Goal: Task Accomplishment & Management: Complete application form

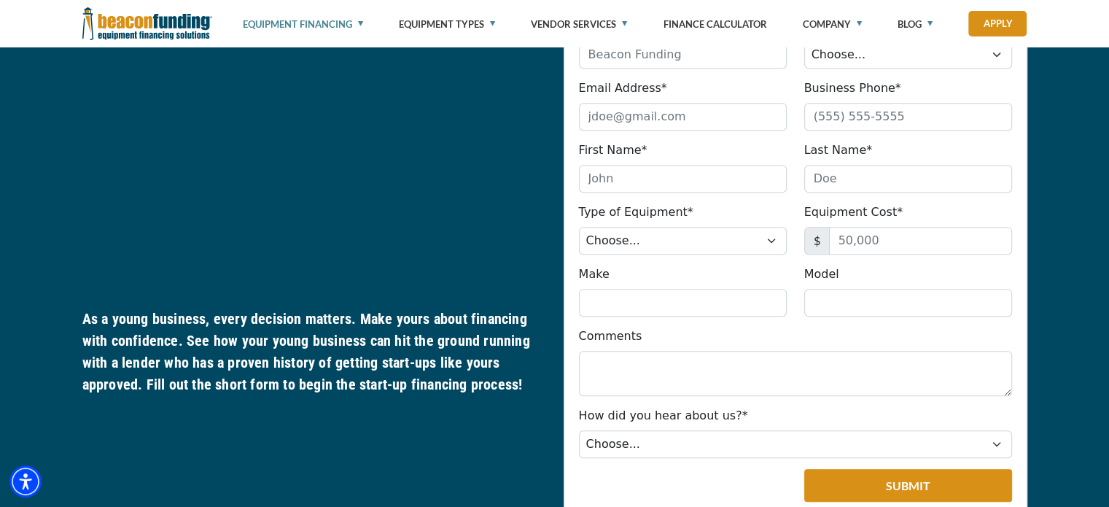
scroll to position [802, 0]
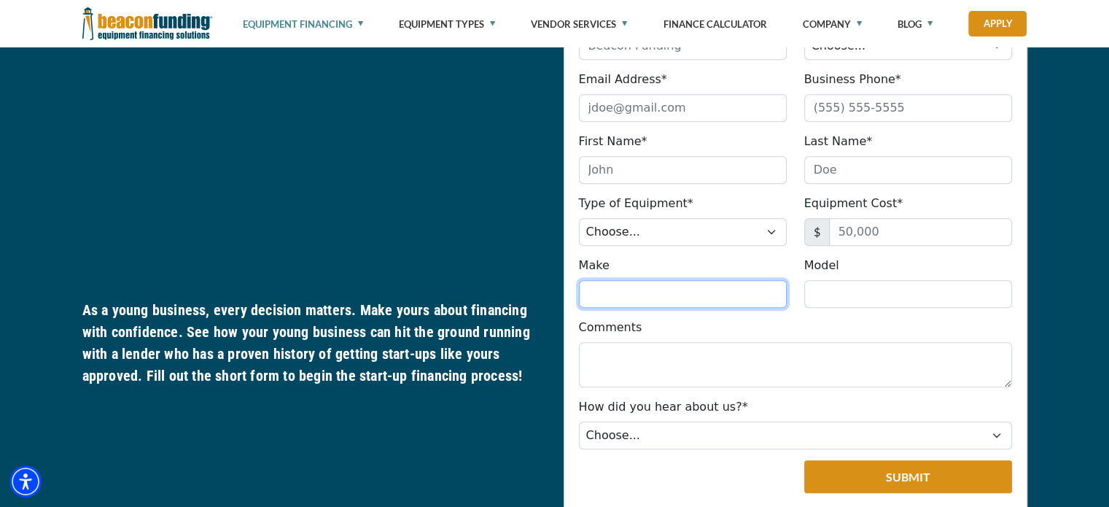
click at [665, 285] on input "Make" at bounding box center [683, 294] width 208 height 28
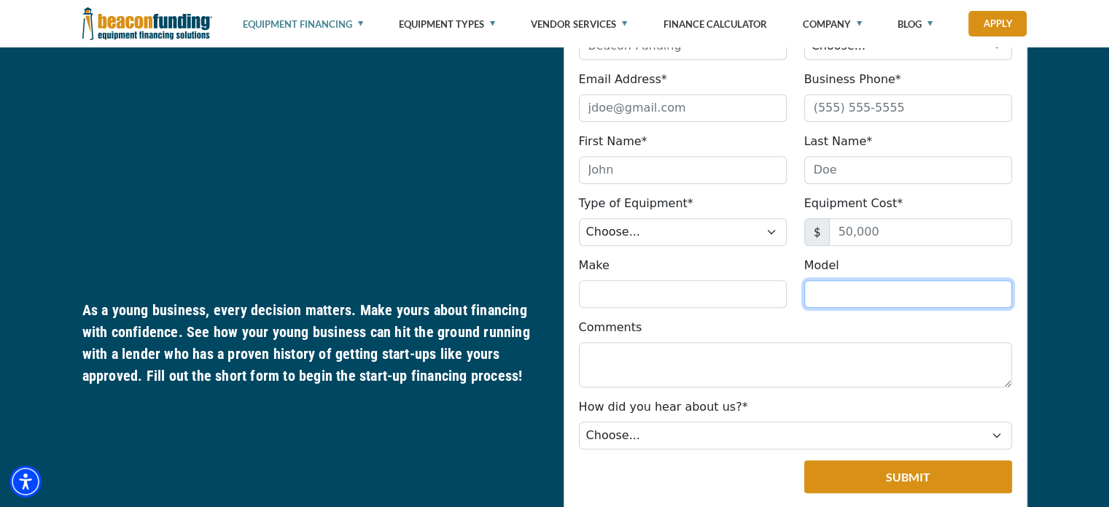
click at [879, 294] on input "Model" at bounding box center [908, 294] width 208 height 28
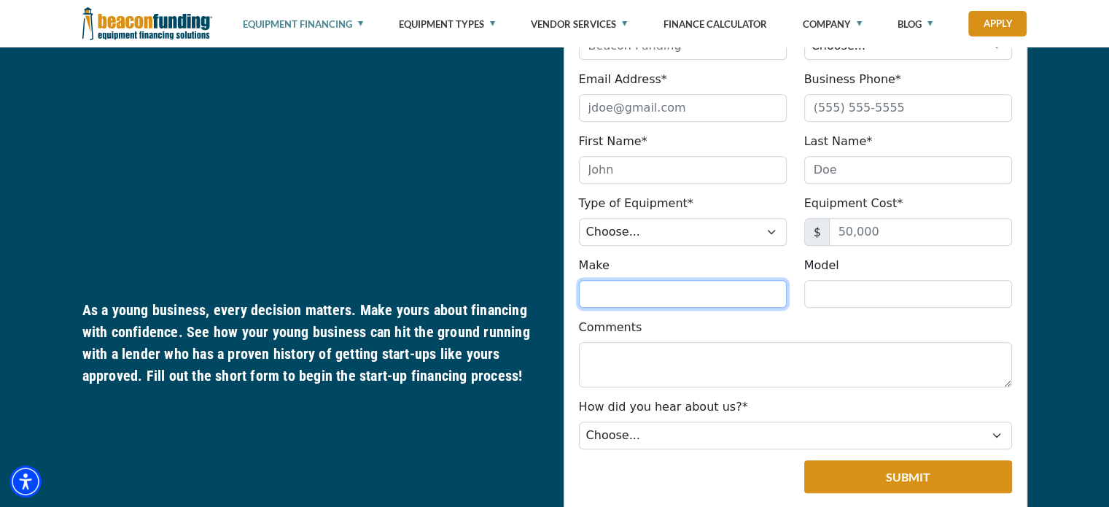
click at [619, 301] on input "Make" at bounding box center [683, 294] width 208 height 28
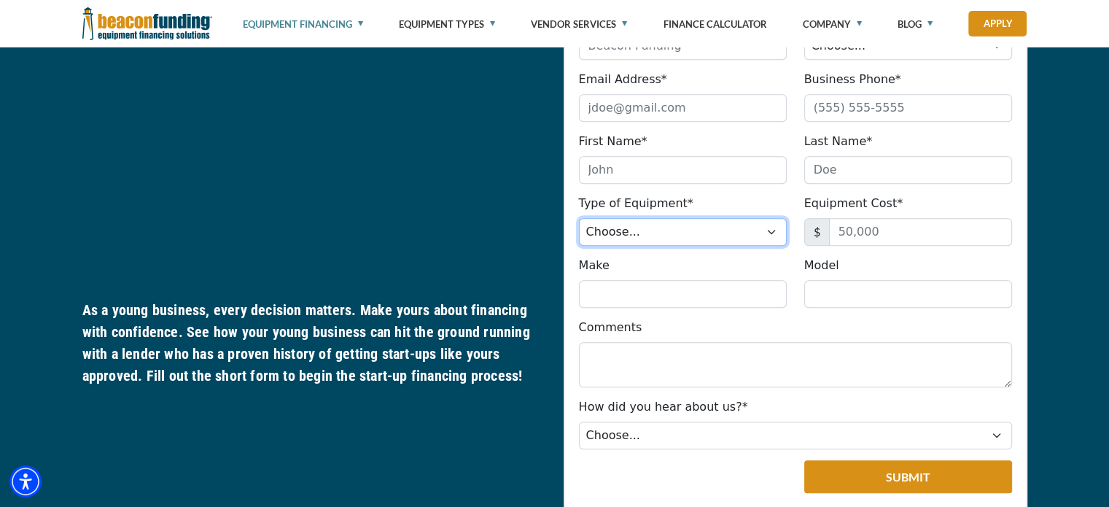
click at [675, 232] on select "Choose... Backhoe Boom/Bucket Truck Chipper Commercial Mower Crane DTG/DTF Prin…" at bounding box center [683, 232] width 208 height 28
click at [671, 261] on div "Make Please provide a valid make (no special characters)." at bounding box center [682, 282] width 225 height 51
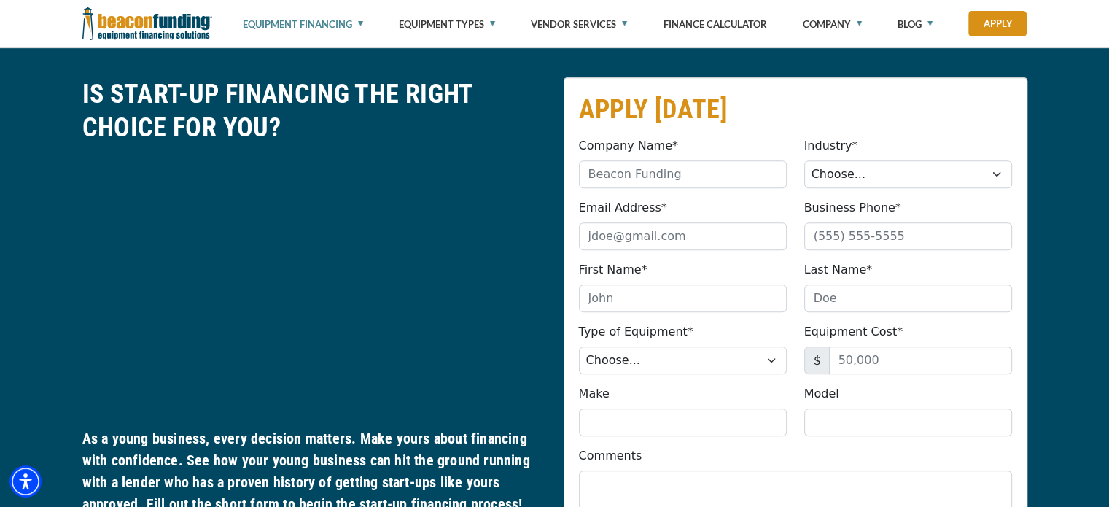
scroll to position [437, 0]
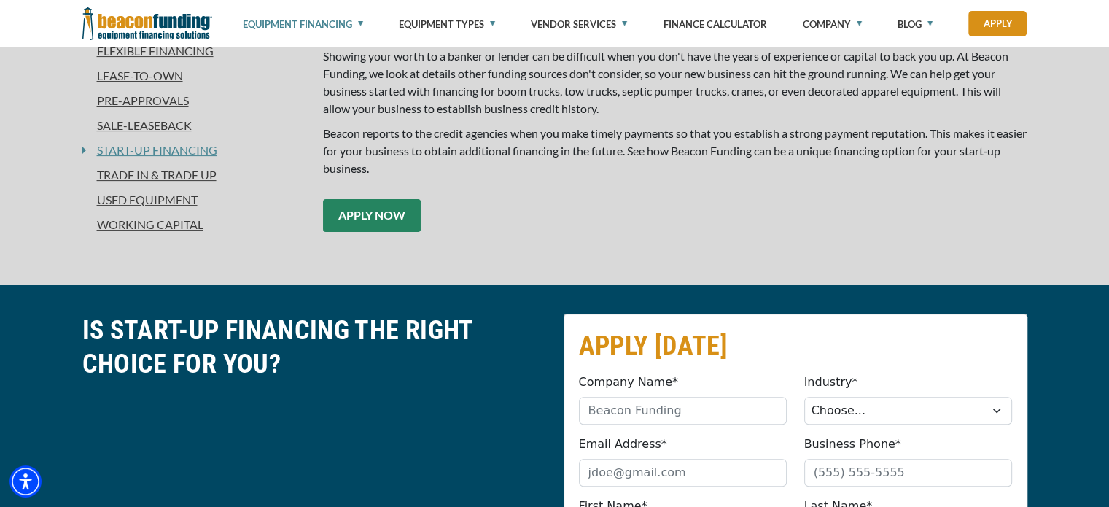
click at [405, 221] on link "APPLY NOW" at bounding box center [372, 215] width 98 height 33
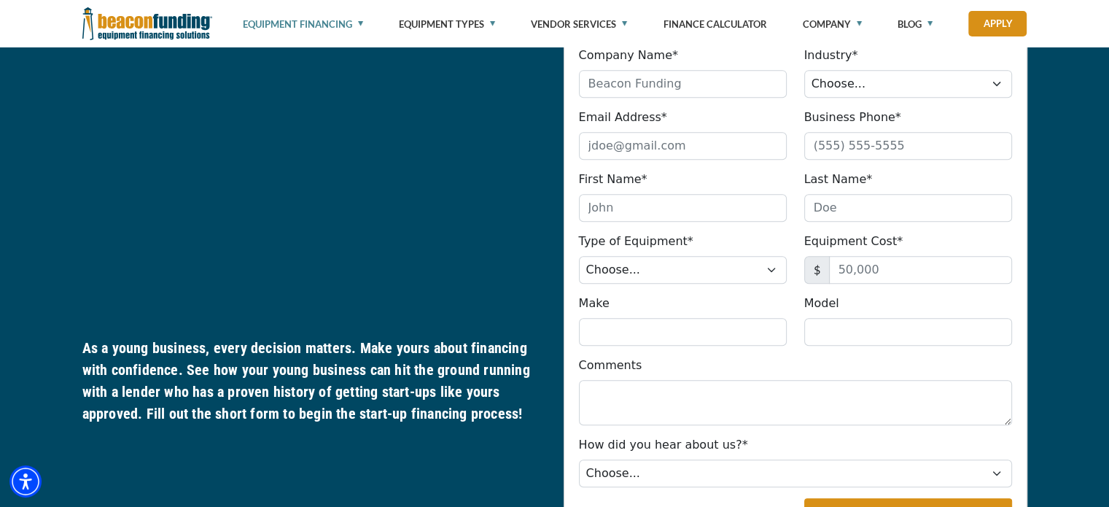
scroll to position [765, 0]
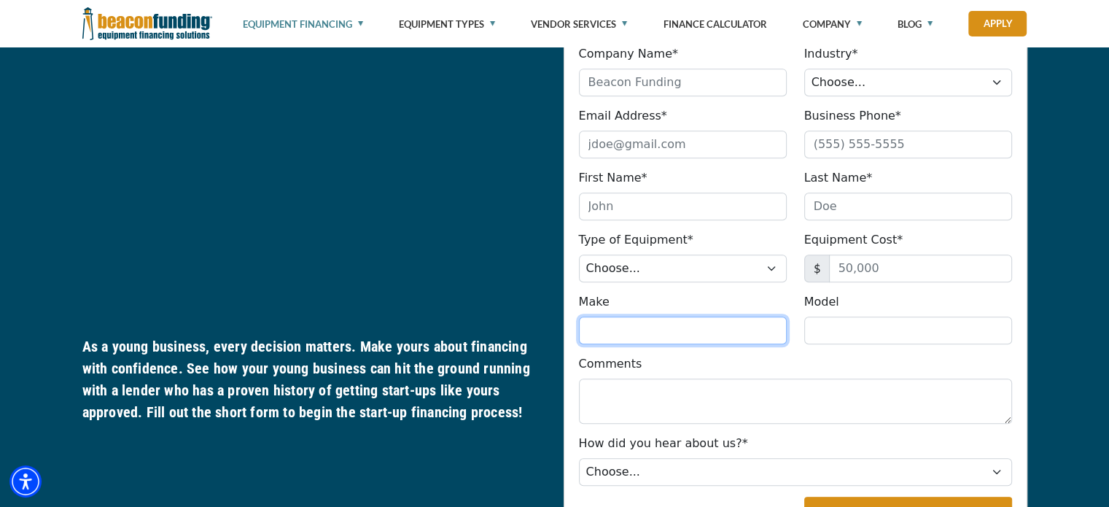
click at [661, 324] on input "Make" at bounding box center [683, 330] width 208 height 28
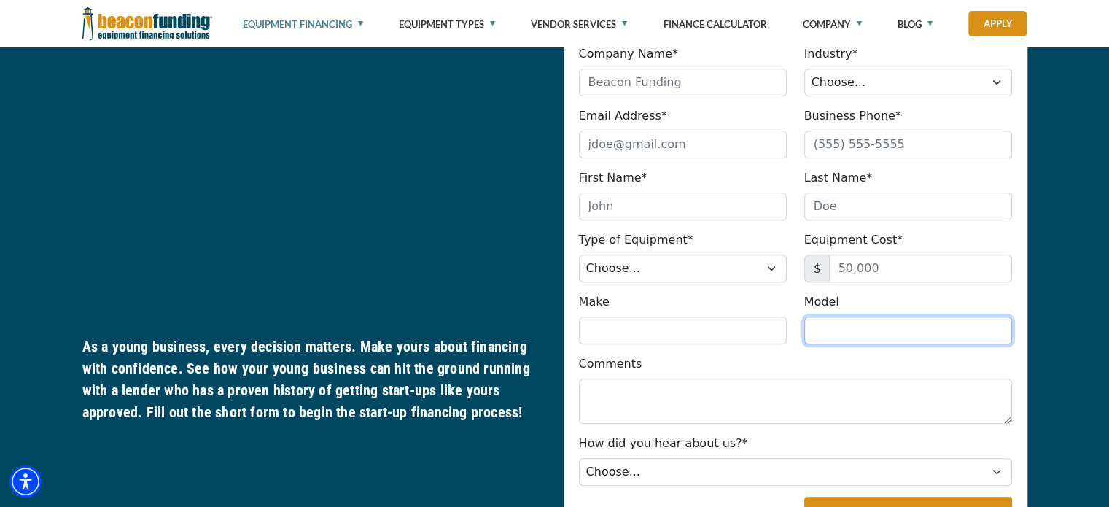
drag, startPoint x: 866, startPoint y: 316, endPoint x: 794, endPoint y: 320, distance: 71.5
click at [864, 317] on input "Model" at bounding box center [908, 330] width 208 height 28
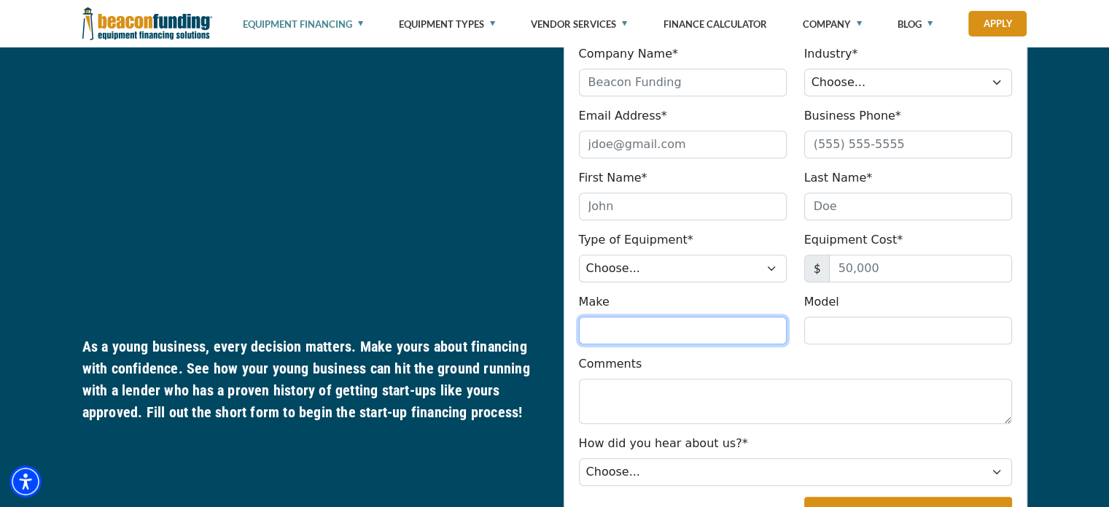
drag, startPoint x: 681, startPoint y: 323, endPoint x: 843, endPoint y: 336, distance: 162.3
click at [891, 336] on div "Make Please provide a valid make (no special characters). Model Please provide …" at bounding box center [795, 318] width 450 height 51
click at [743, 330] on input "Make" at bounding box center [683, 330] width 208 height 28
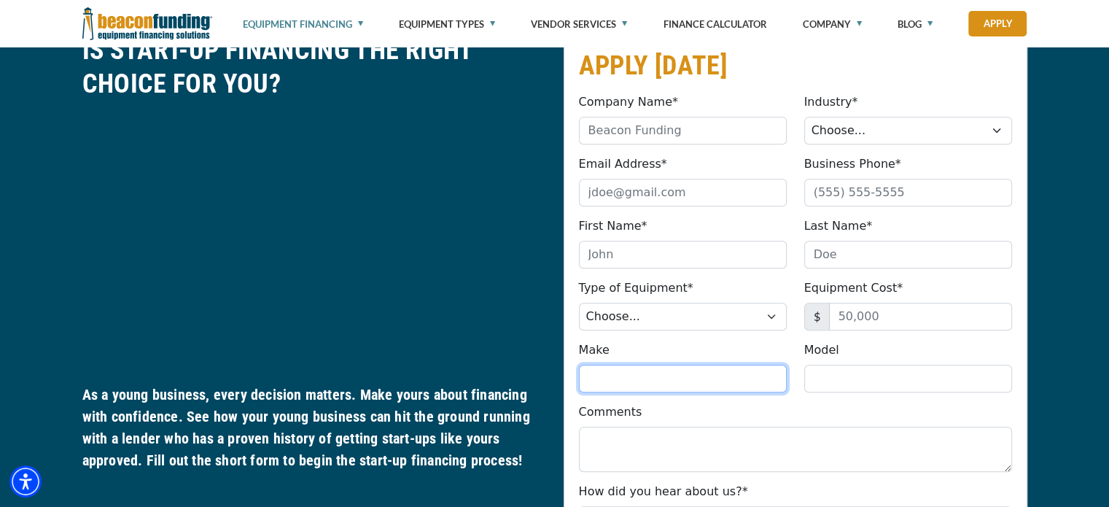
scroll to position [692, 0]
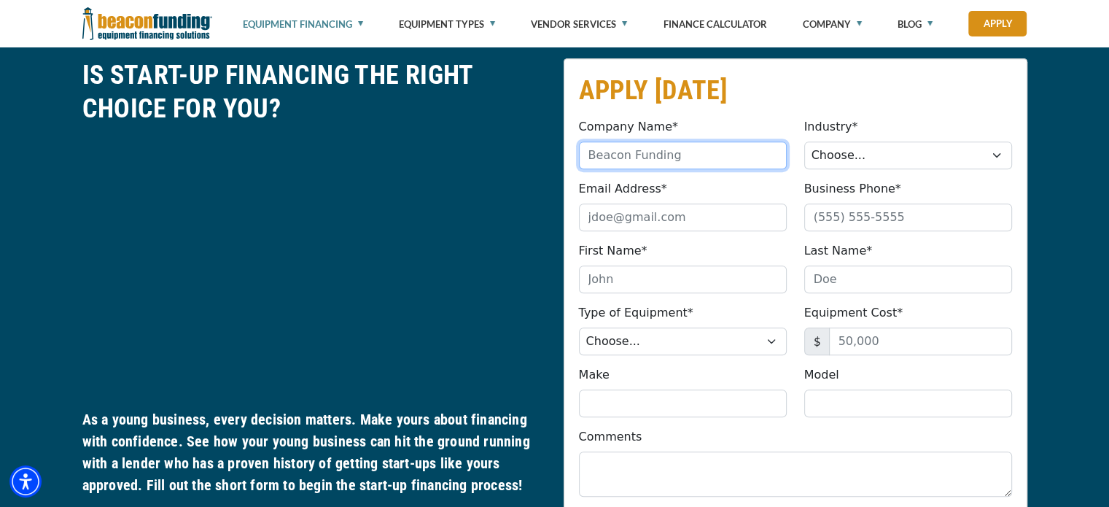
click at [668, 156] on input "Company Name*" at bounding box center [683, 155] width 208 height 28
click at [633, 149] on input "Company Name*" at bounding box center [683, 155] width 208 height 28
type input "L & P Delivery LLC"
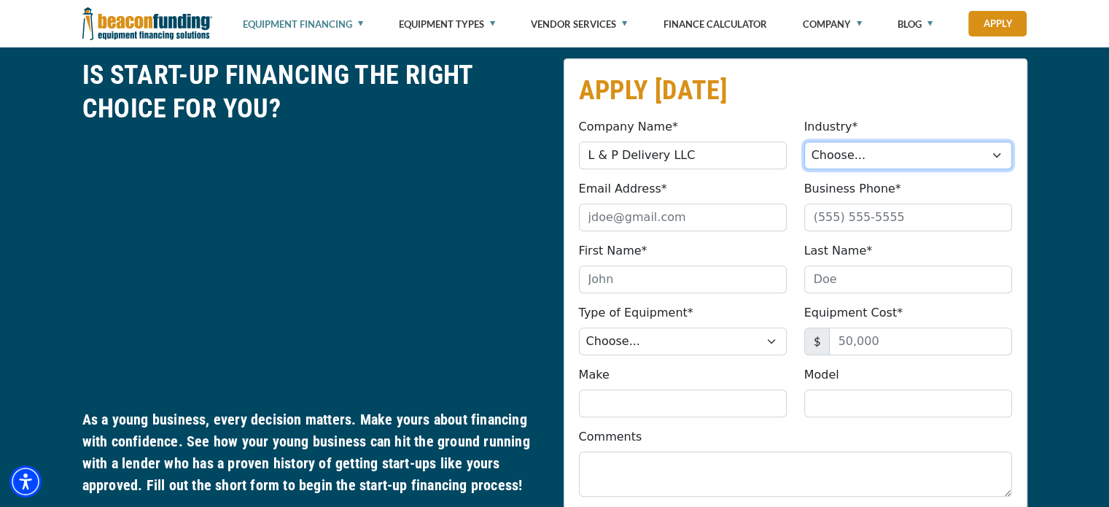
drag, startPoint x: 991, startPoint y: 156, endPoint x: 1006, endPoint y: 155, distance: 14.6
click at [992, 156] on select "Choose... Towing Landscape/Hardscape Decorated Apparel Septic Light Constructio…" at bounding box center [908, 155] width 208 height 28
select select "5"
click at [804, 141] on select "Choose... Towing Landscape/Hardscape Decorated Apparel Septic Light Constructio…" at bounding box center [908, 155] width 208 height 28
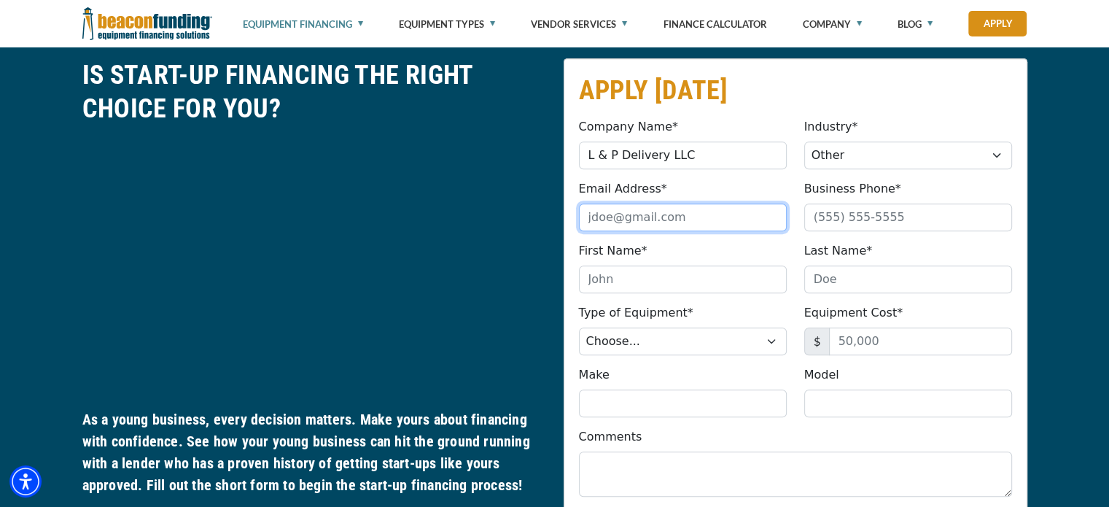
click at [642, 216] on input "Email Address*" at bounding box center [683, 217] width 208 height 28
type input "[EMAIL_ADDRESS][DOMAIN_NAME]"
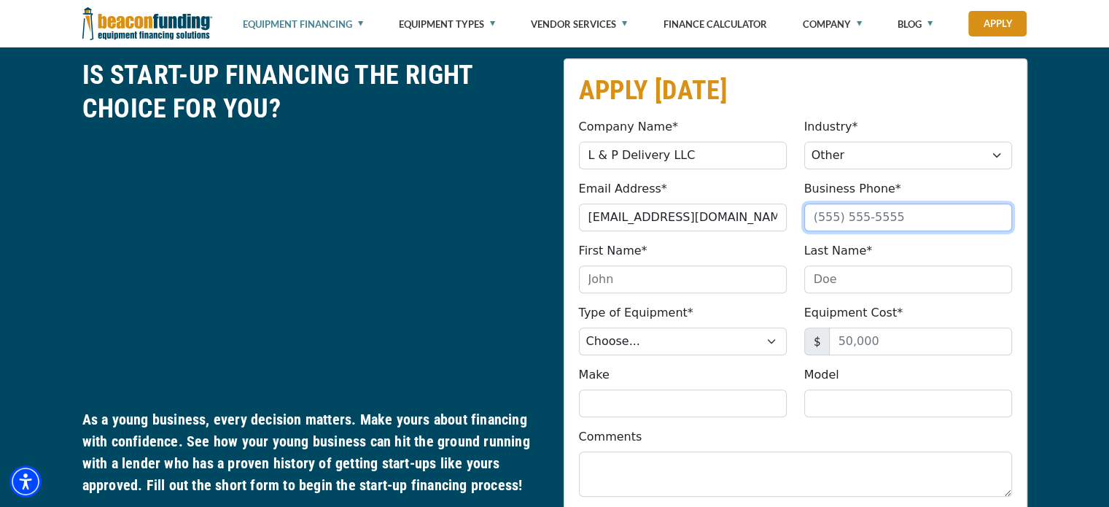
click at [892, 212] on input "Business Phone*" at bounding box center [908, 217] width 208 height 28
type input "[PHONE_NUMBER]"
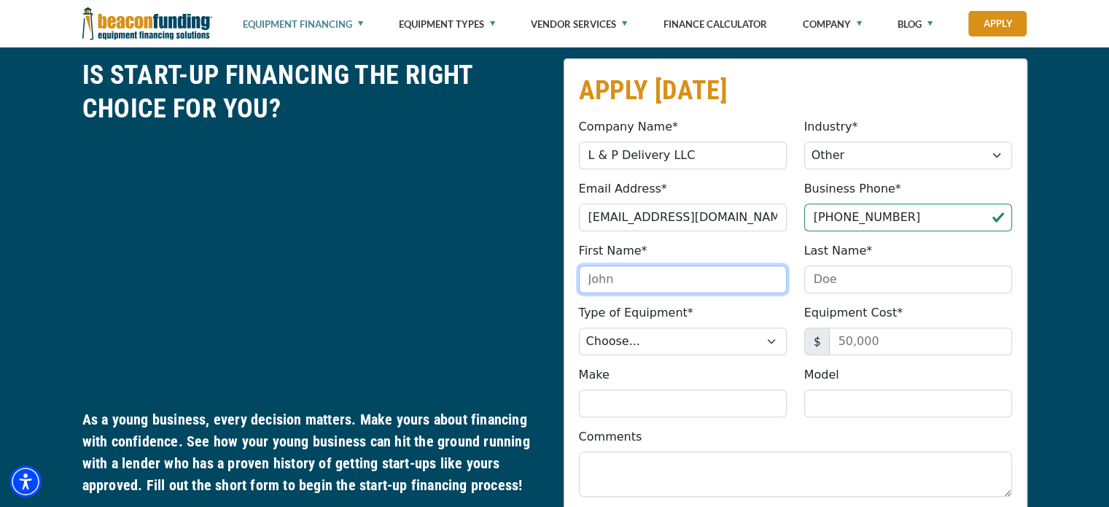
click at [659, 270] on input "First Name*" at bounding box center [683, 279] width 208 height 28
type input "[PERSON_NAME]"
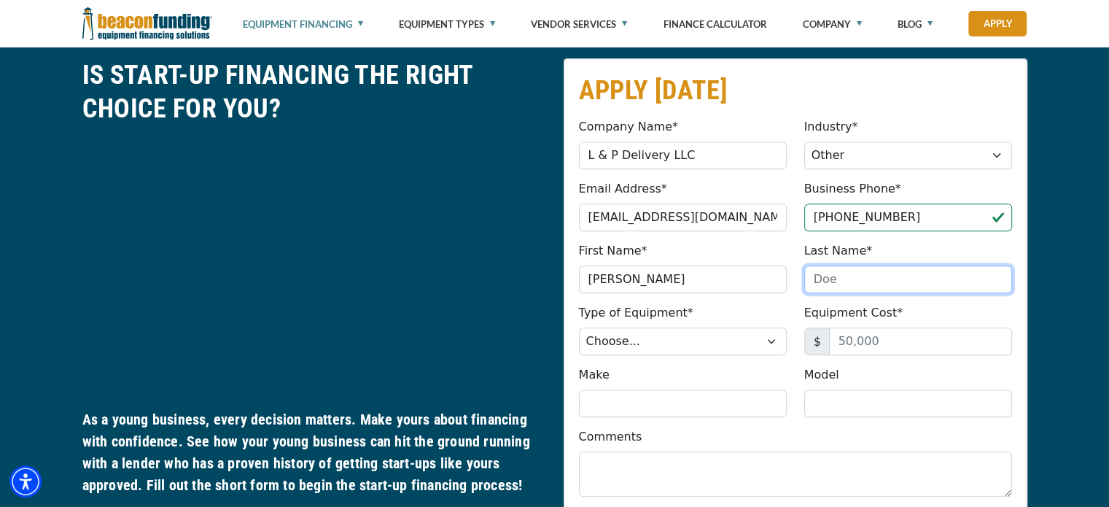
click at [893, 284] on input "Last Name*" at bounding box center [908, 279] width 208 height 28
type input "[GEOGRAPHIC_DATA]"
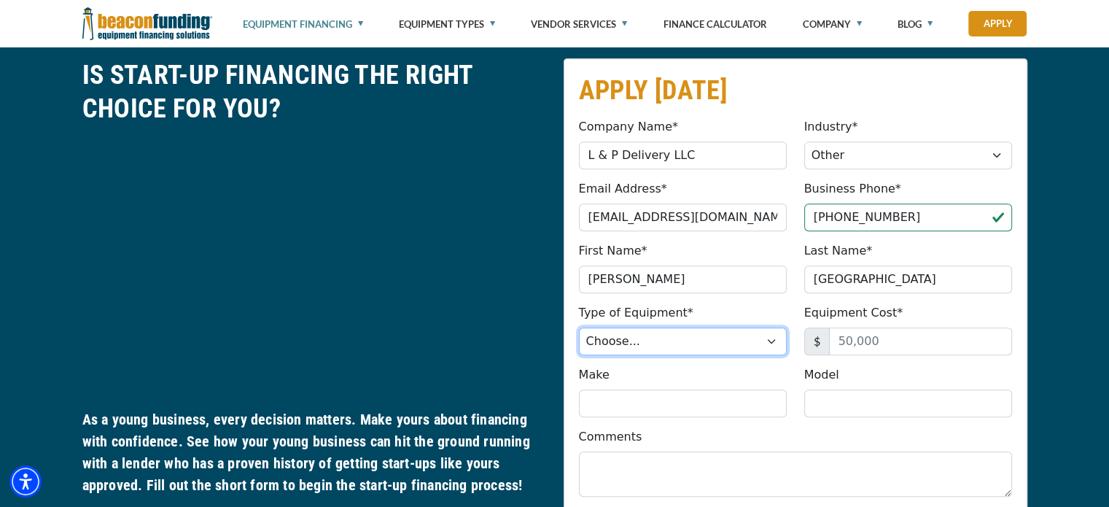
click at [774, 340] on select "Choose... Backhoe Boom/Bucket Truck Chipper Commercial Mower Crane DTG/DTF Prin…" at bounding box center [683, 341] width 208 height 28
drag, startPoint x: 649, startPoint y: 386, endPoint x: 649, endPoint y: 370, distance: 16.0
click at [649, 370] on div "Make Please provide a valid make (no special characters)." at bounding box center [682, 391] width 225 height 51
drag, startPoint x: 707, startPoint y: 336, endPoint x: 703, endPoint y: 329, distance: 8.5
click at [703, 329] on select "Choose... Backhoe Boom/Bucket Truck Chipper Commercial Mower Crane DTG/DTF Prin…" at bounding box center [683, 341] width 208 height 28
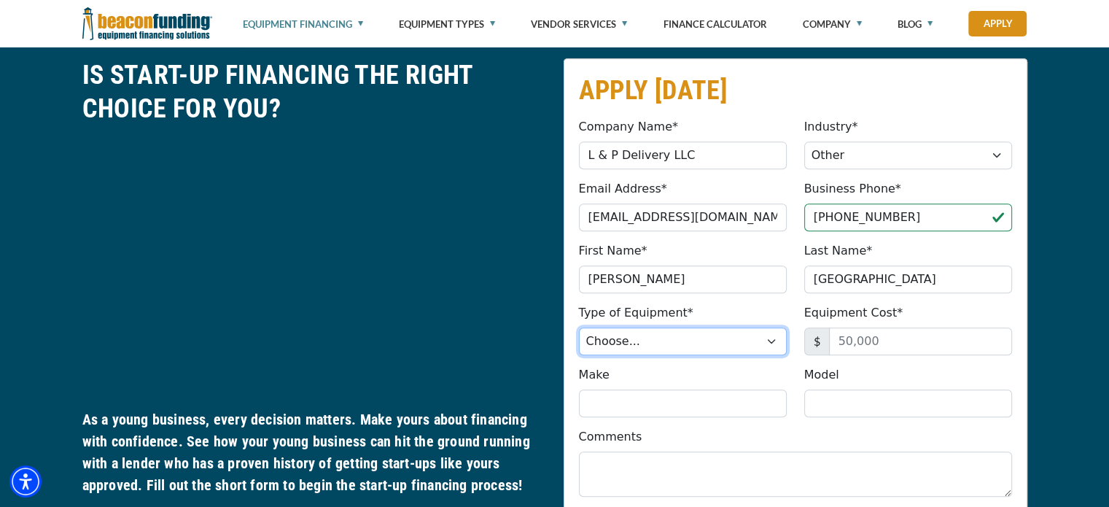
select select "13"
click at [579, 327] on select "Choose... Backhoe Boom/Bucket Truck Chipper Commercial Mower Crane DTG/DTF Prin…" at bounding box center [683, 341] width 208 height 28
click at [769, 335] on select "Choose... Backhoe Boom/Bucket Truck Chipper Commercial Mower Crane DTG/DTF Prin…" at bounding box center [683, 341] width 208 height 28
click at [579, 327] on select "Choose... Backhoe Boom/Bucket Truck Chipper Commercial Mower Crane DTG/DTF Prin…" at bounding box center [683, 341] width 208 height 28
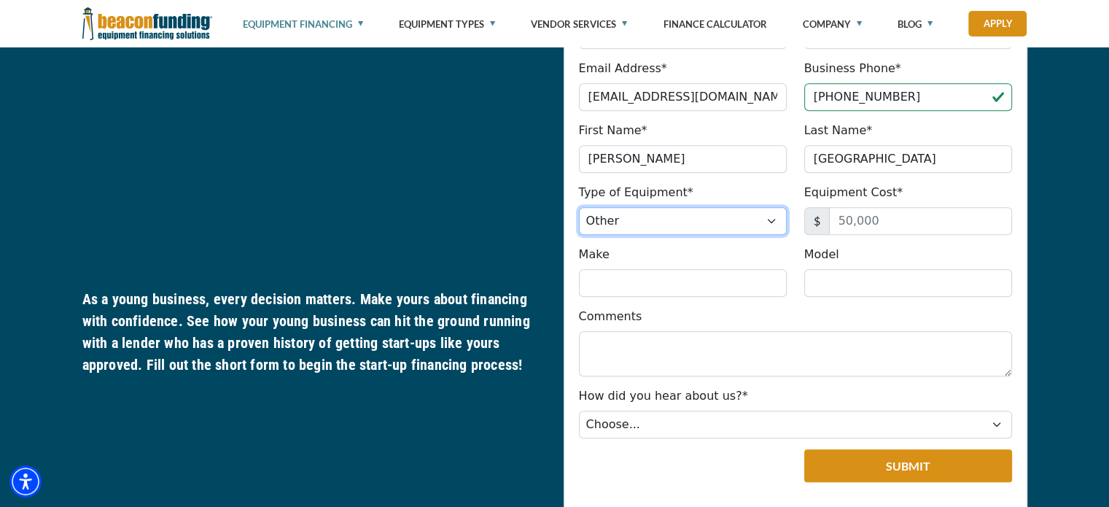
scroll to position [838, 0]
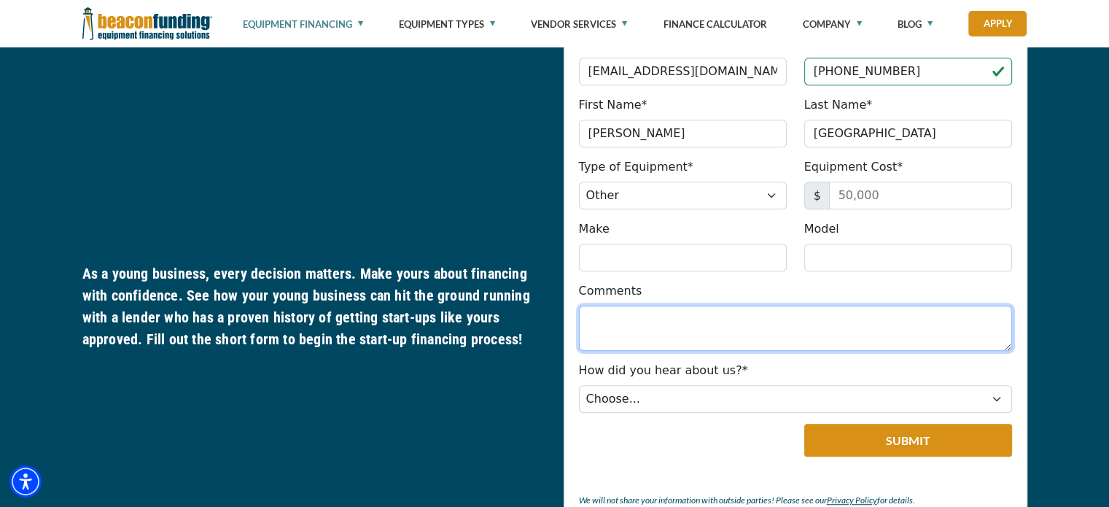
click at [668, 319] on textarea "Comments" at bounding box center [795, 327] width 433 height 45
type textarea "E"
type textarea "Sprinter Van"
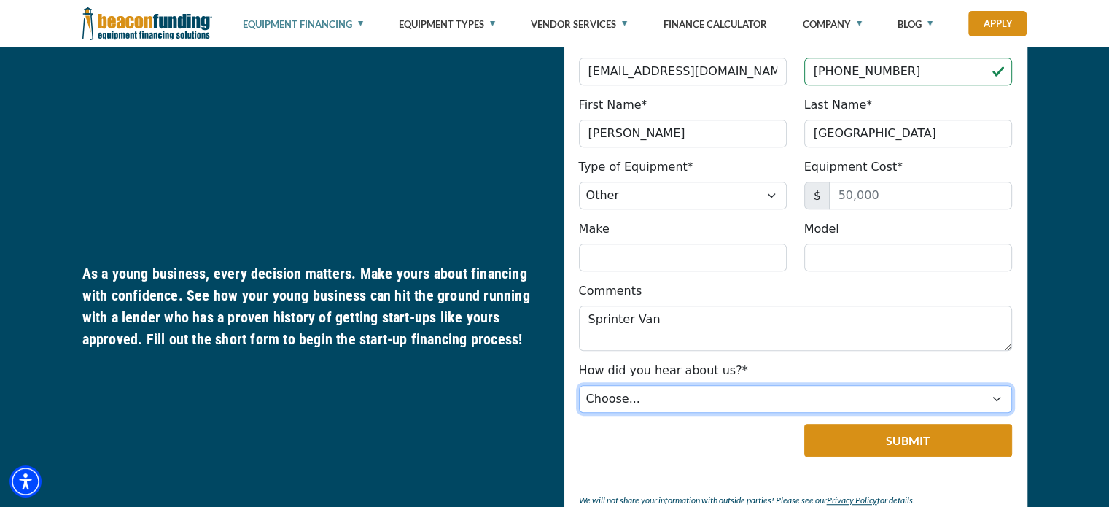
click at [755, 386] on select "Choose... Internet Search Vendor Referral Word of Mouth Client Referral Email E…" at bounding box center [795, 399] width 433 height 28
select select "5"
click at [579, 385] on select "Choose... Internet Search Vendor Referral Word of Mouth Client Referral Email E…" at bounding box center [795, 399] width 433 height 28
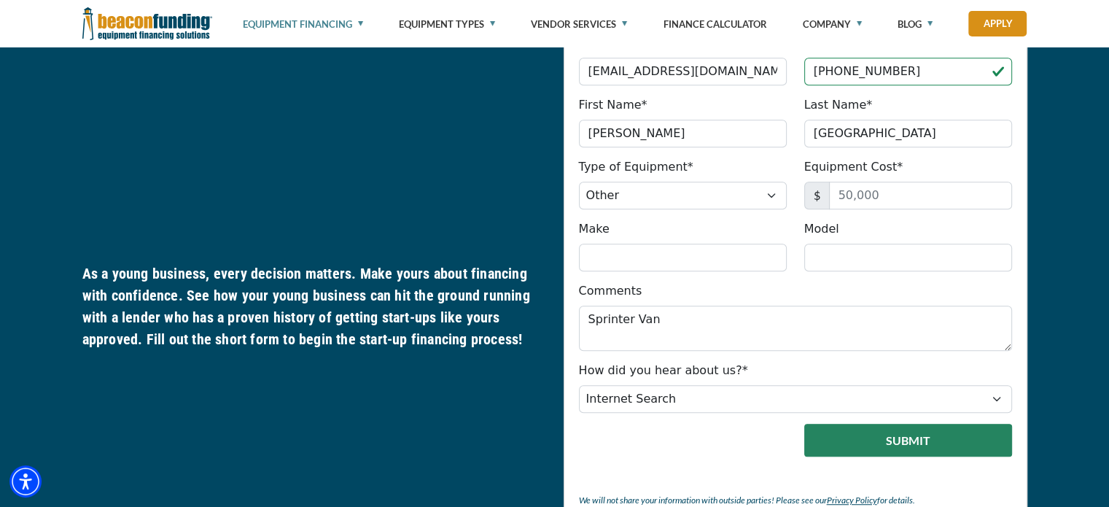
click at [871, 434] on button "Submit" at bounding box center [908, 439] width 208 height 33
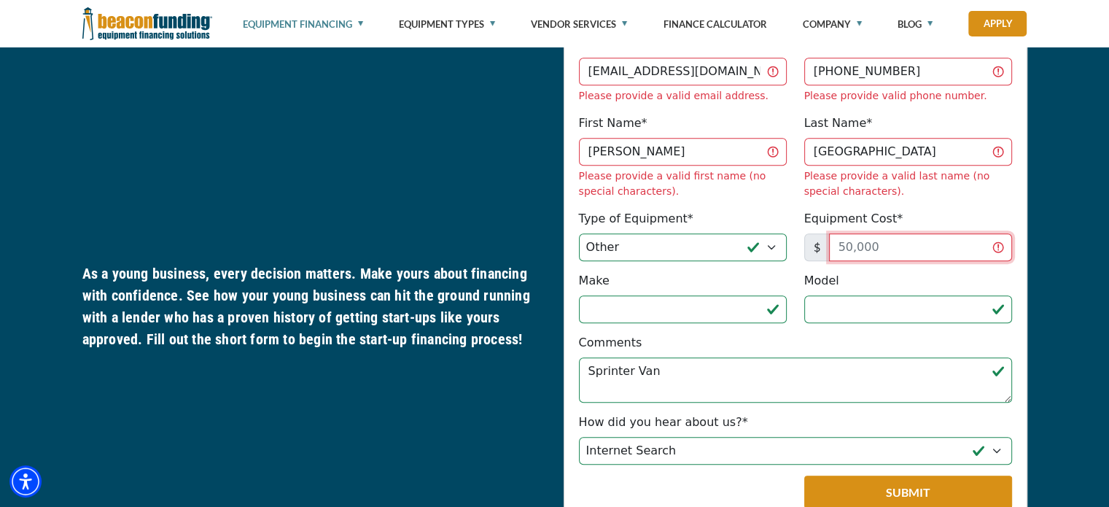
click at [895, 233] on input "Equipment Cost*" at bounding box center [920, 247] width 183 height 28
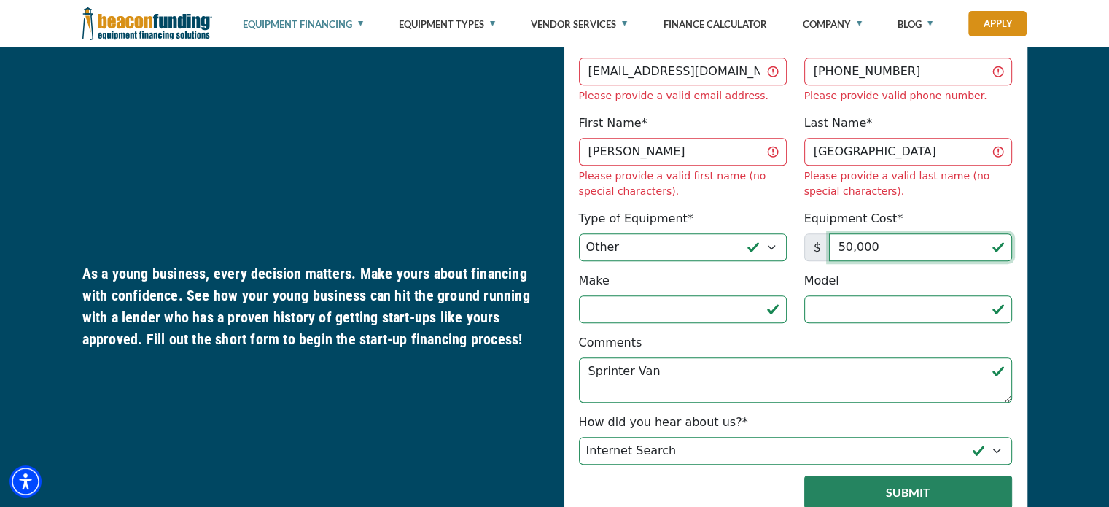
type input "50,000"
click at [900, 475] on button "Submit" at bounding box center [908, 491] width 208 height 33
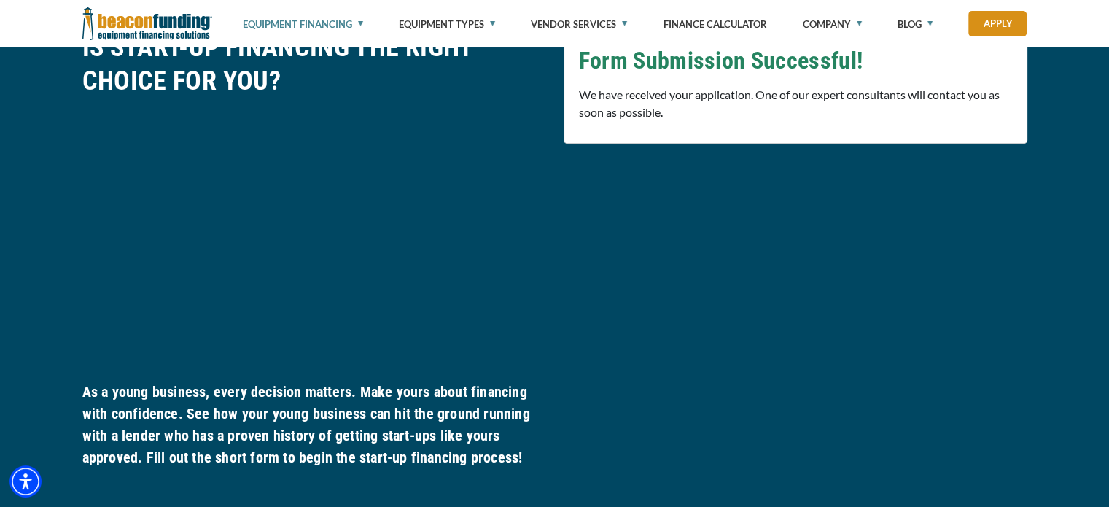
scroll to position [692, 0]
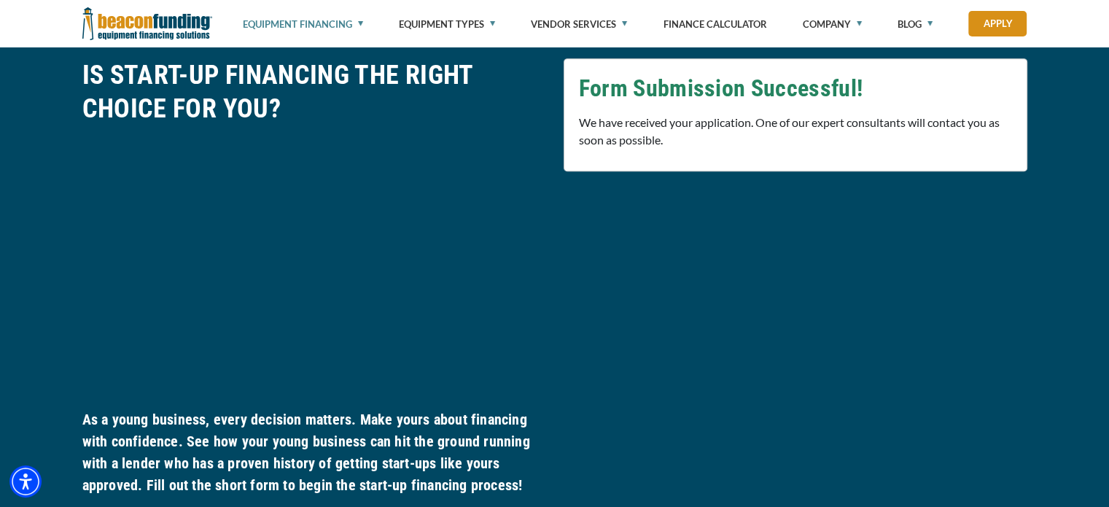
click at [724, 259] on div "APPLY [DATE] Company Name* L & P Delivery LLC Please provide a valid company na…" at bounding box center [795, 282] width 481 height 448
